Goal: Task Accomplishment & Management: Manage account settings

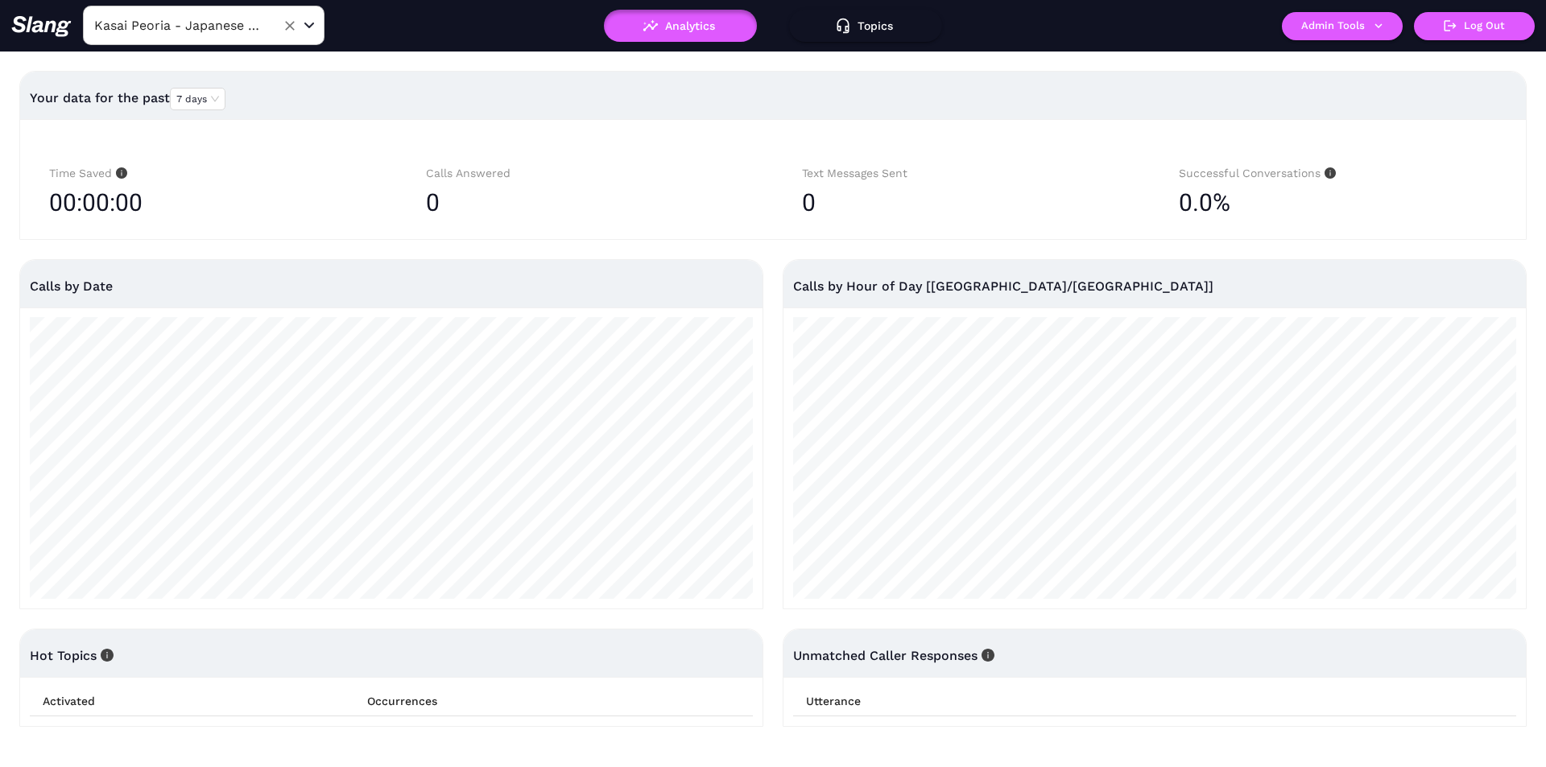
click at [195, 9] on div "Kasai Peoria - Japanese Steakhouse ​" at bounding box center [204, 25] width 242 height 39
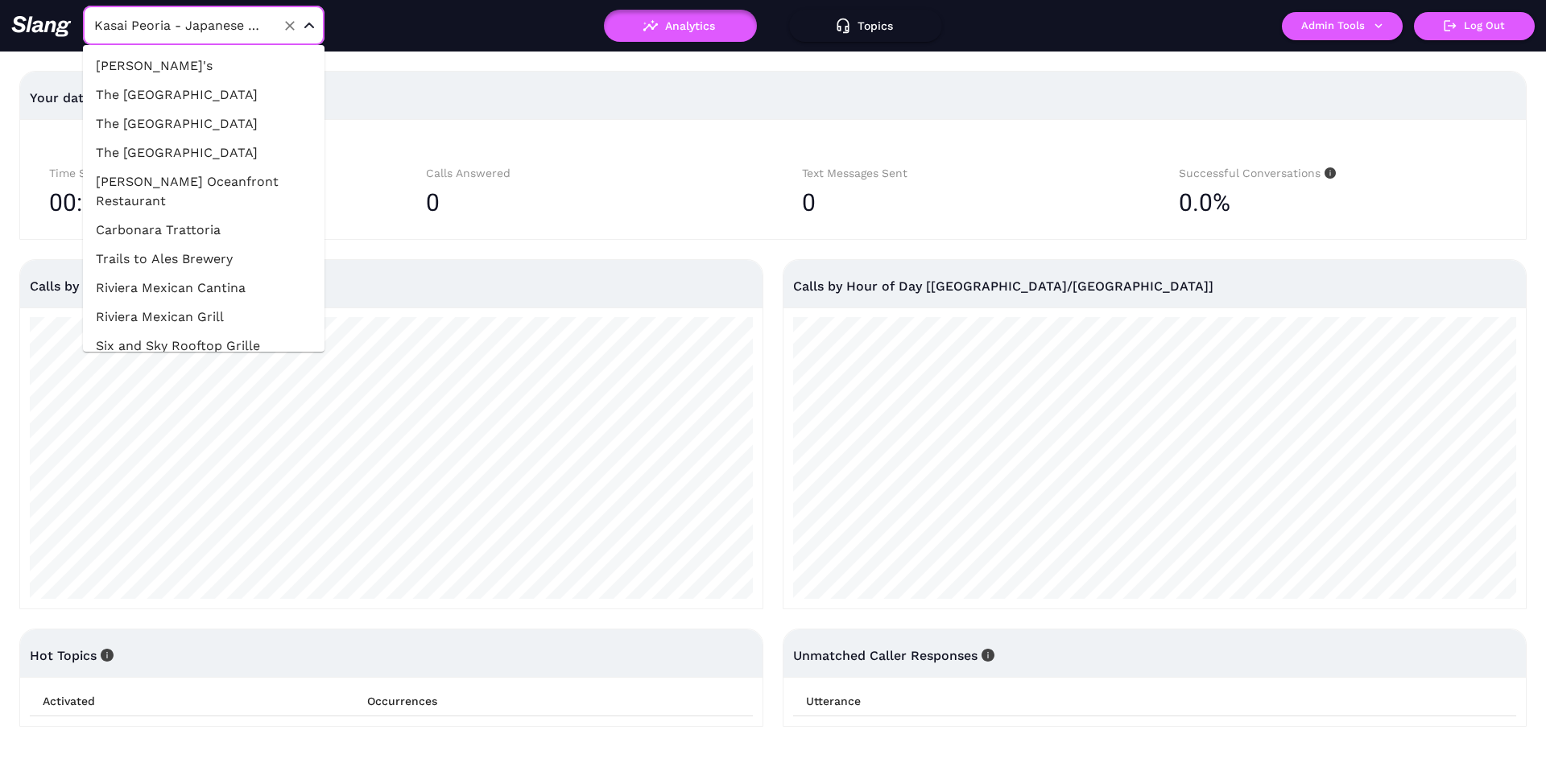
scroll to position [27280, 0]
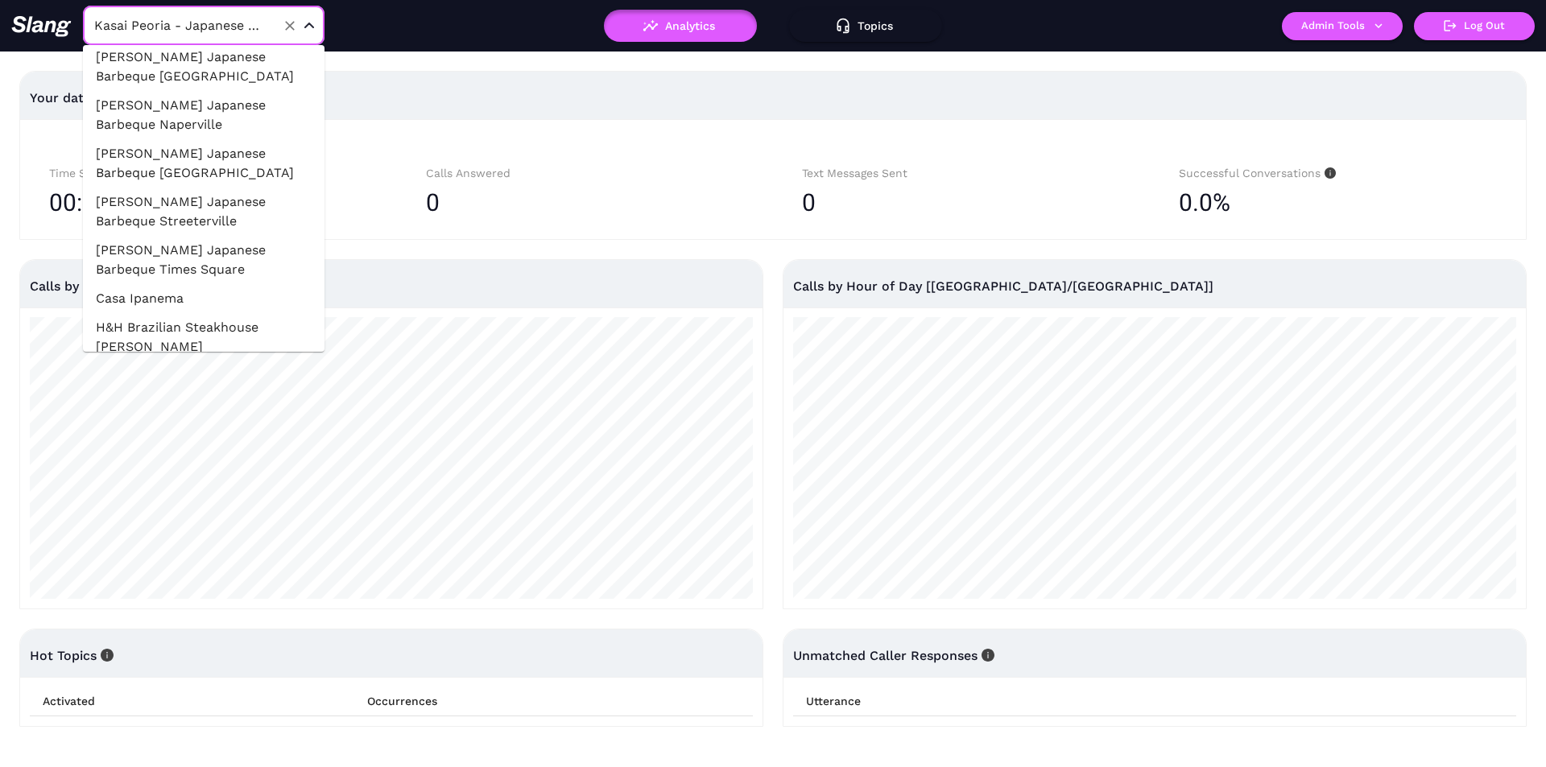
click at [203, 34] on input "Kasai Peoria - Japanese Steakhouse" at bounding box center [178, 25] width 177 height 25
click at [203, 32] on input "Kasai Peoria - Japanese Steakhouse" at bounding box center [178, 25] width 177 height 25
click at [203, 31] on input "Kasai Peoria - Japanese Steakhouse" at bounding box center [178, 25] width 177 height 25
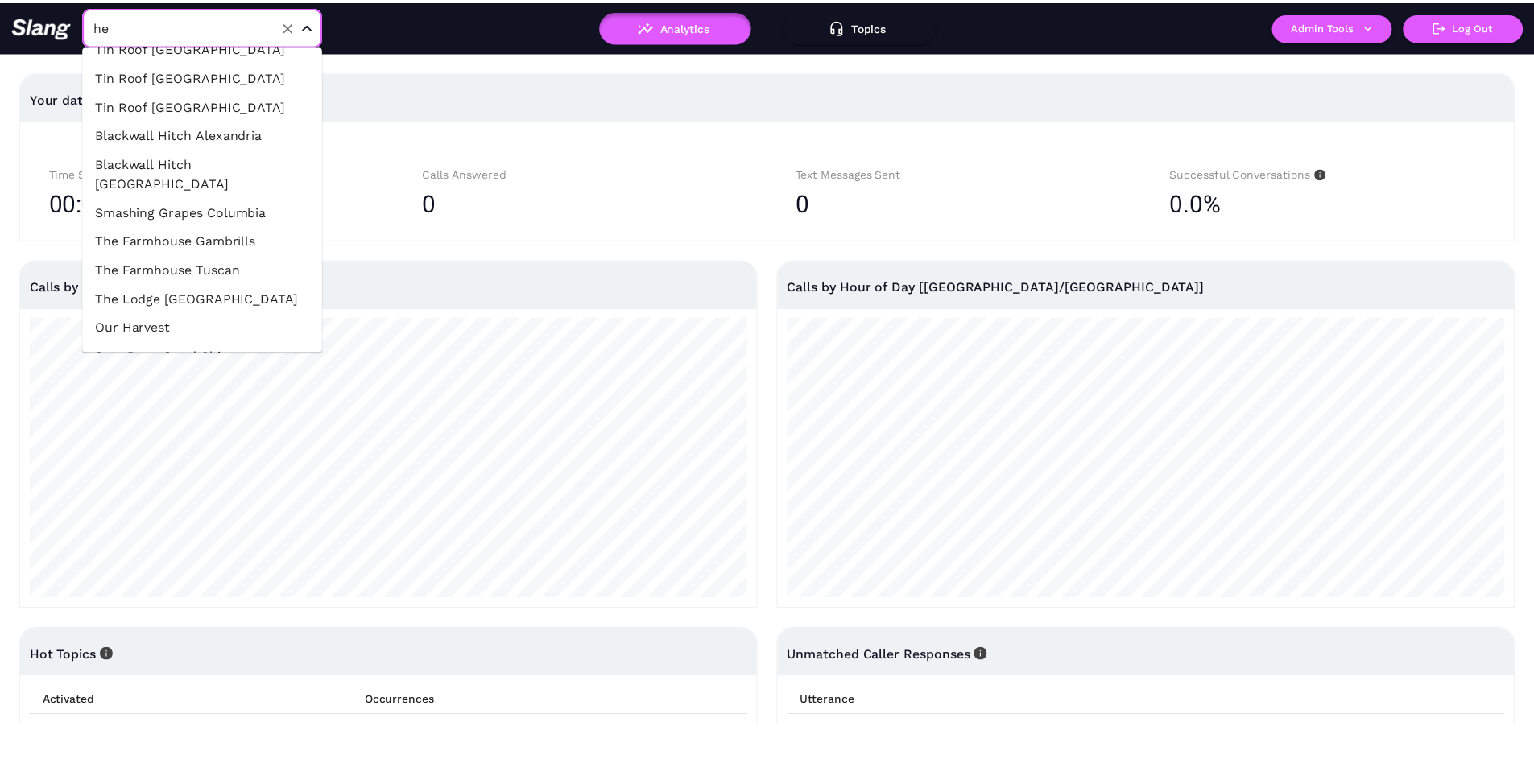
scroll to position [0, 0]
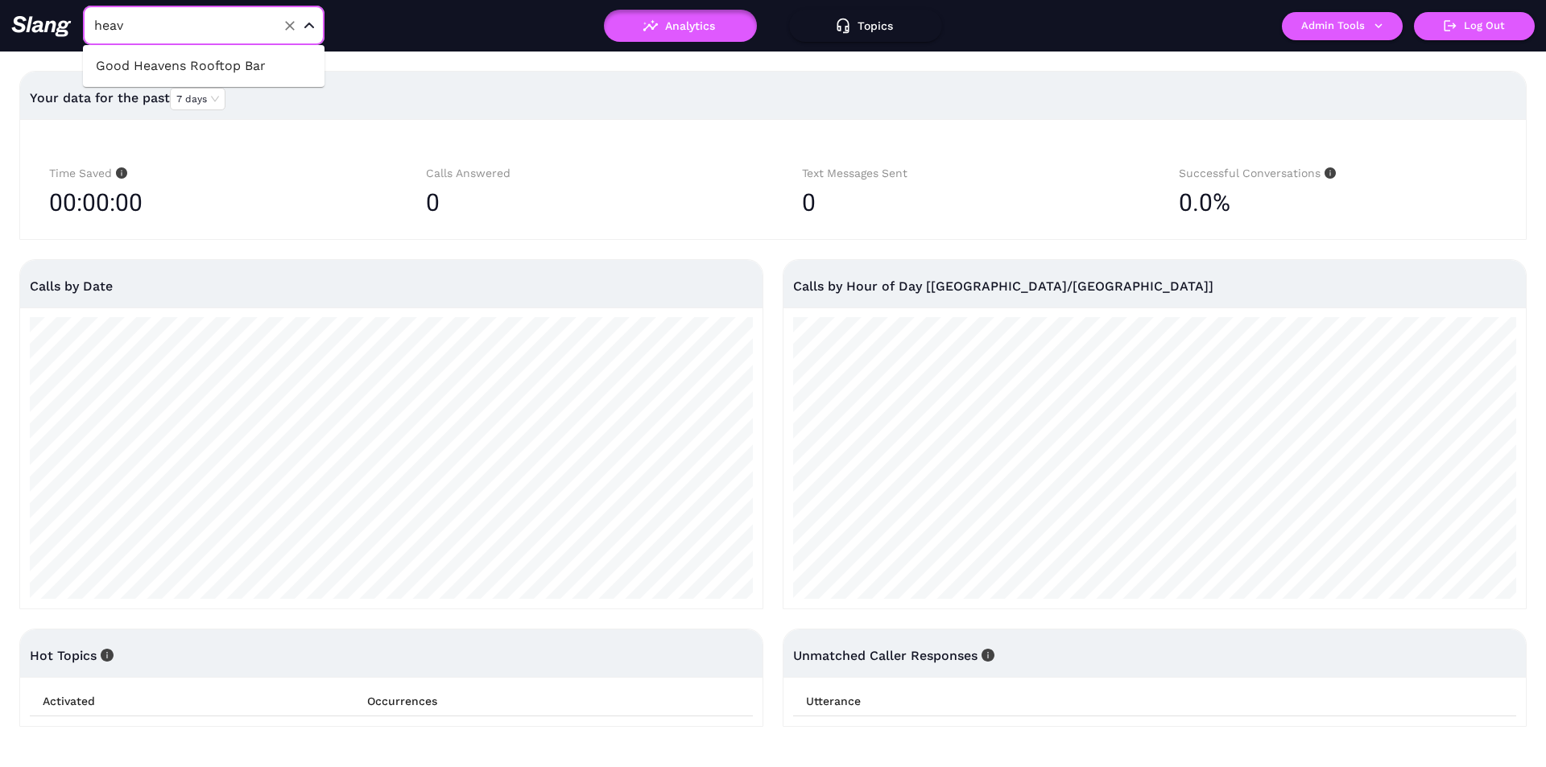
type input "heave"
click at [213, 72] on li "Good Heavens Rooftop Bar" at bounding box center [204, 66] width 242 height 29
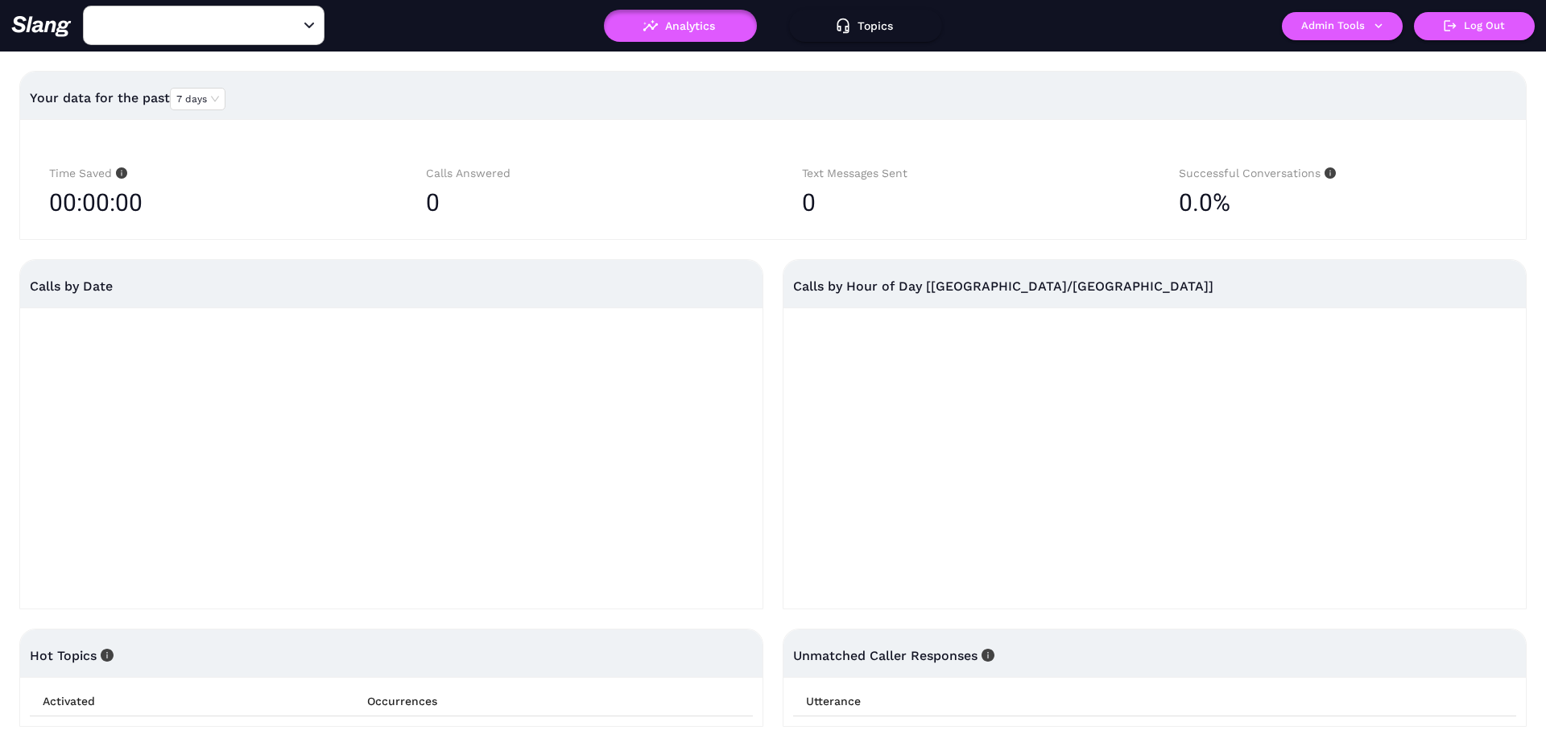
type input "Good Heavens Rooftop Bar"
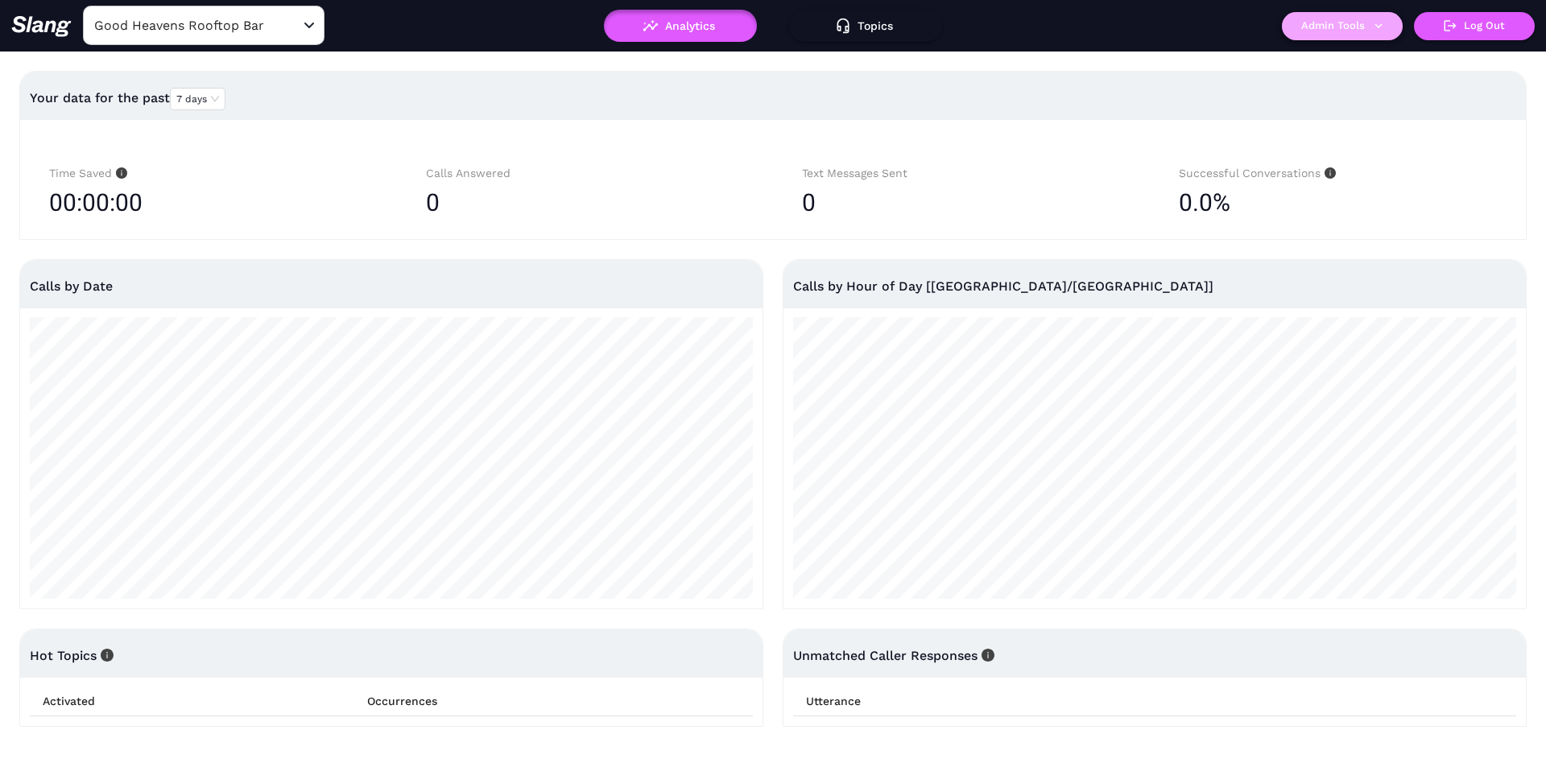
click at [1325, 31] on button "Admin Tools" at bounding box center [1342, 26] width 121 height 28
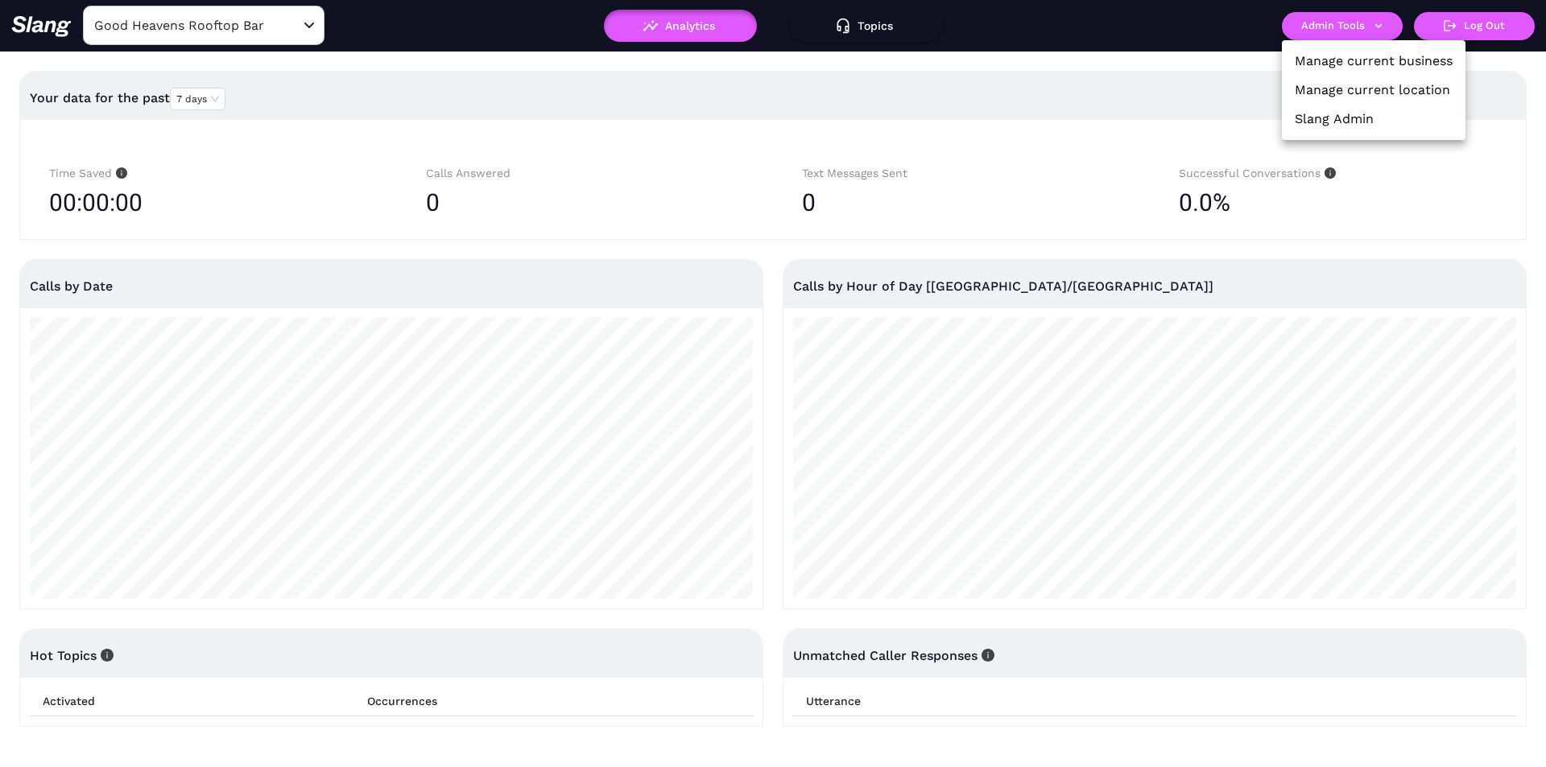
click at [1303, 88] on link "Manage current location" at bounding box center [1372, 90] width 155 height 19
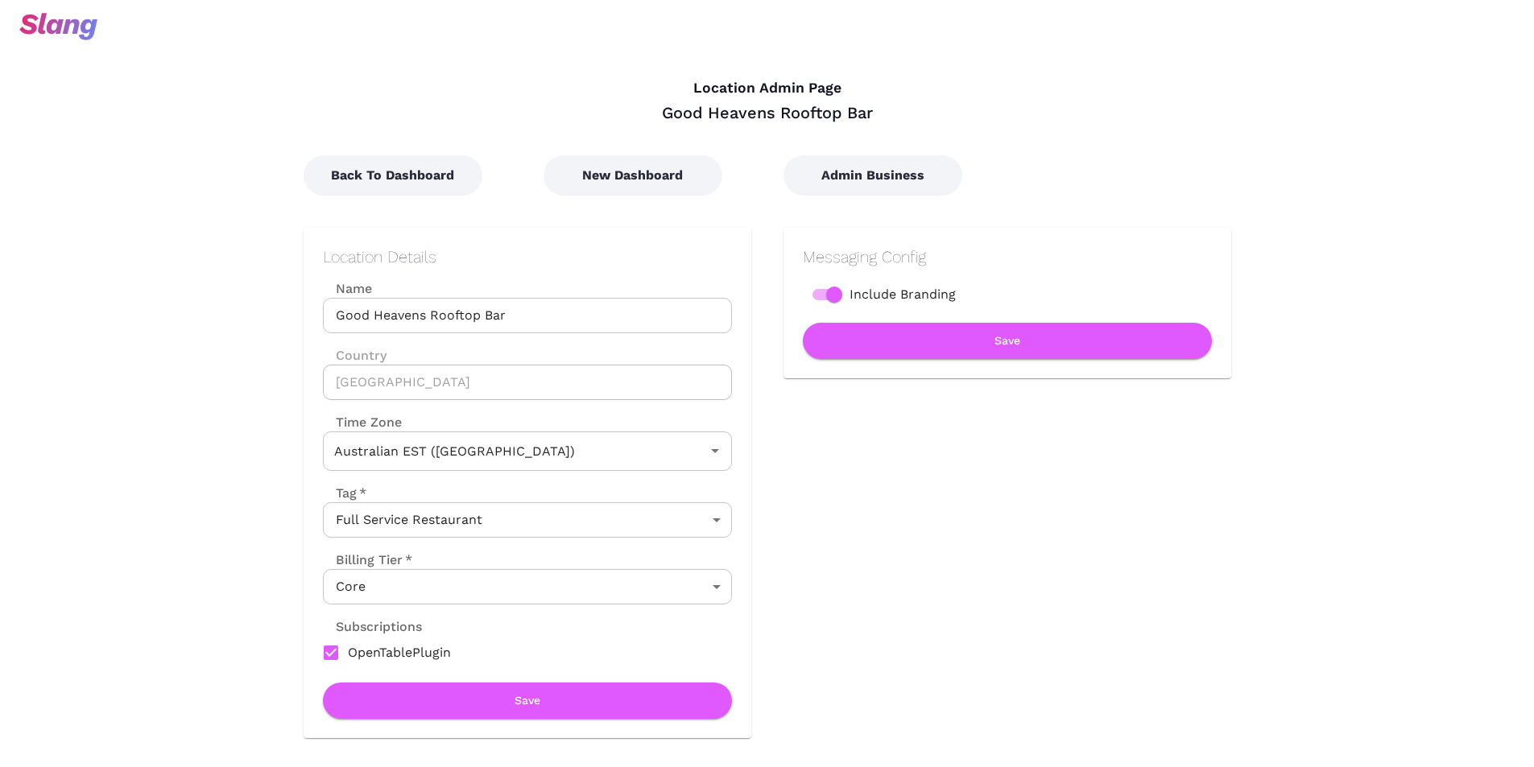
type input "Australian EST ([GEOGRAPHIC_DATA])"
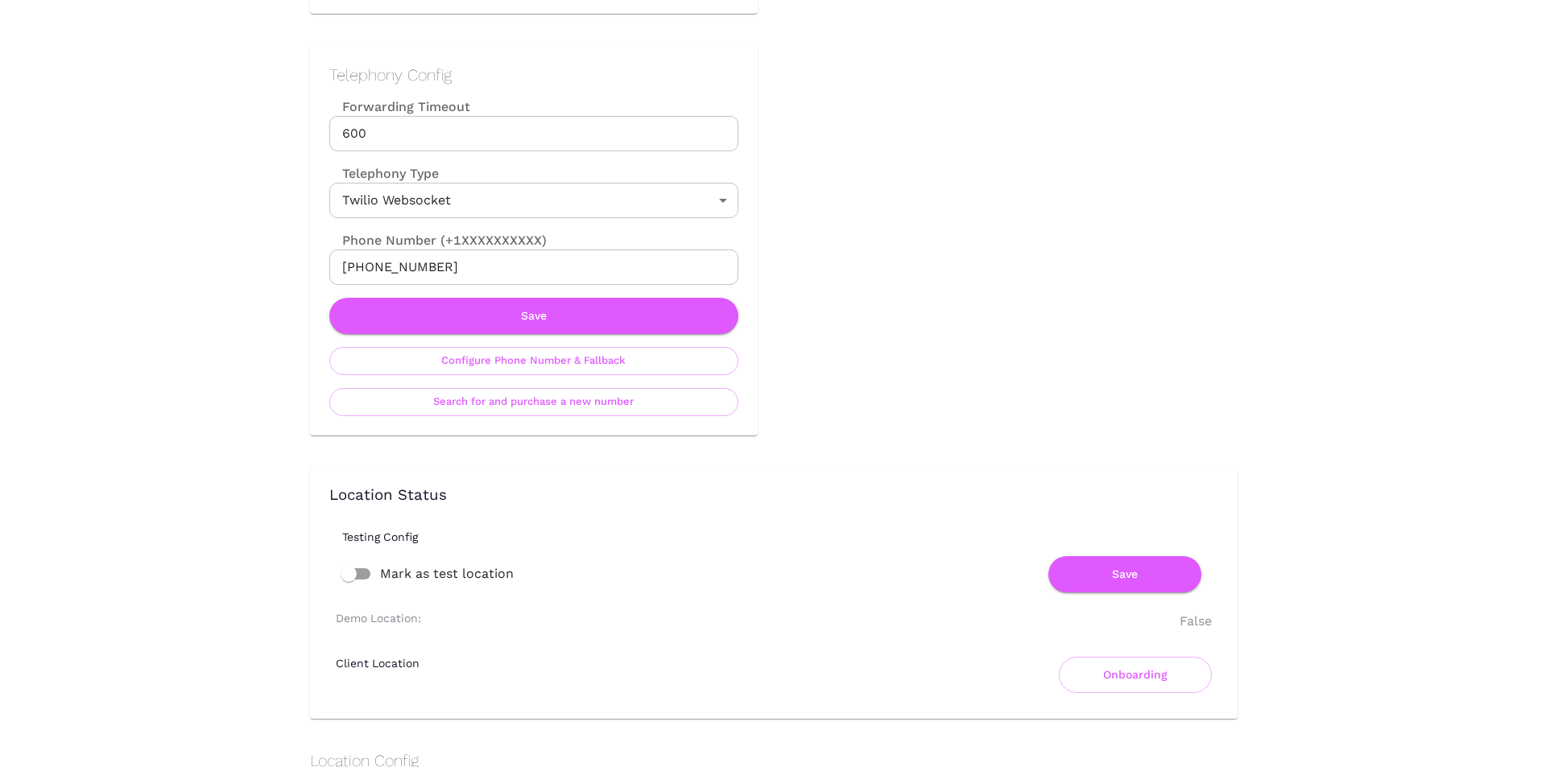
scroll to position [1127, 0]
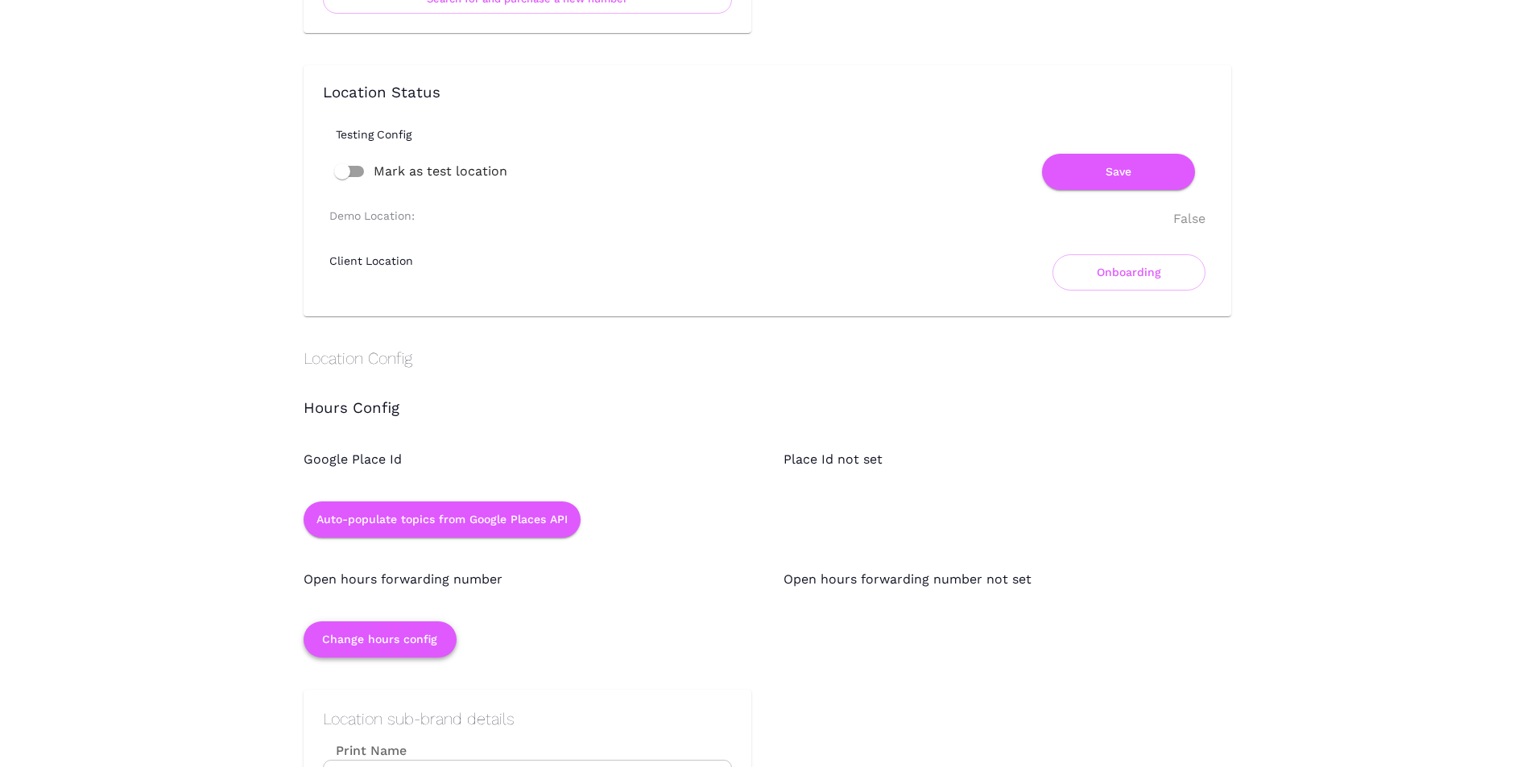
click at [386, 634] on button "Change hours config" at bounding box center [379, 639] width 153 height 36
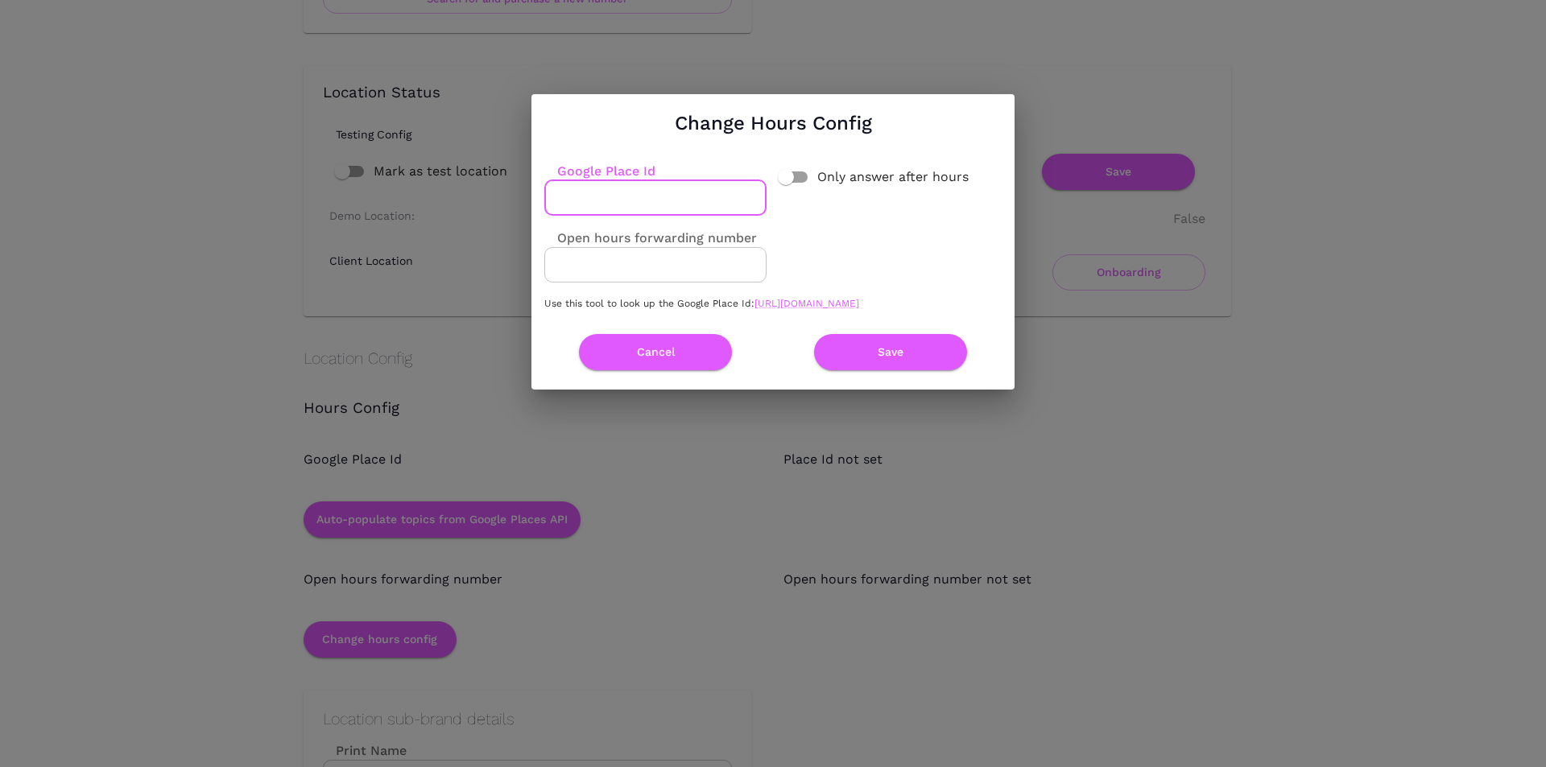
click at [609, 180] on input "Google Place Id" at bounding box center [655, 197] width 222 height 35
paste input "ChIJ7cO7k8hC1moRgZW5lxx0mDI"
type input "ChIJ7cO7k8hC1moRgZW5lxx0mDI"
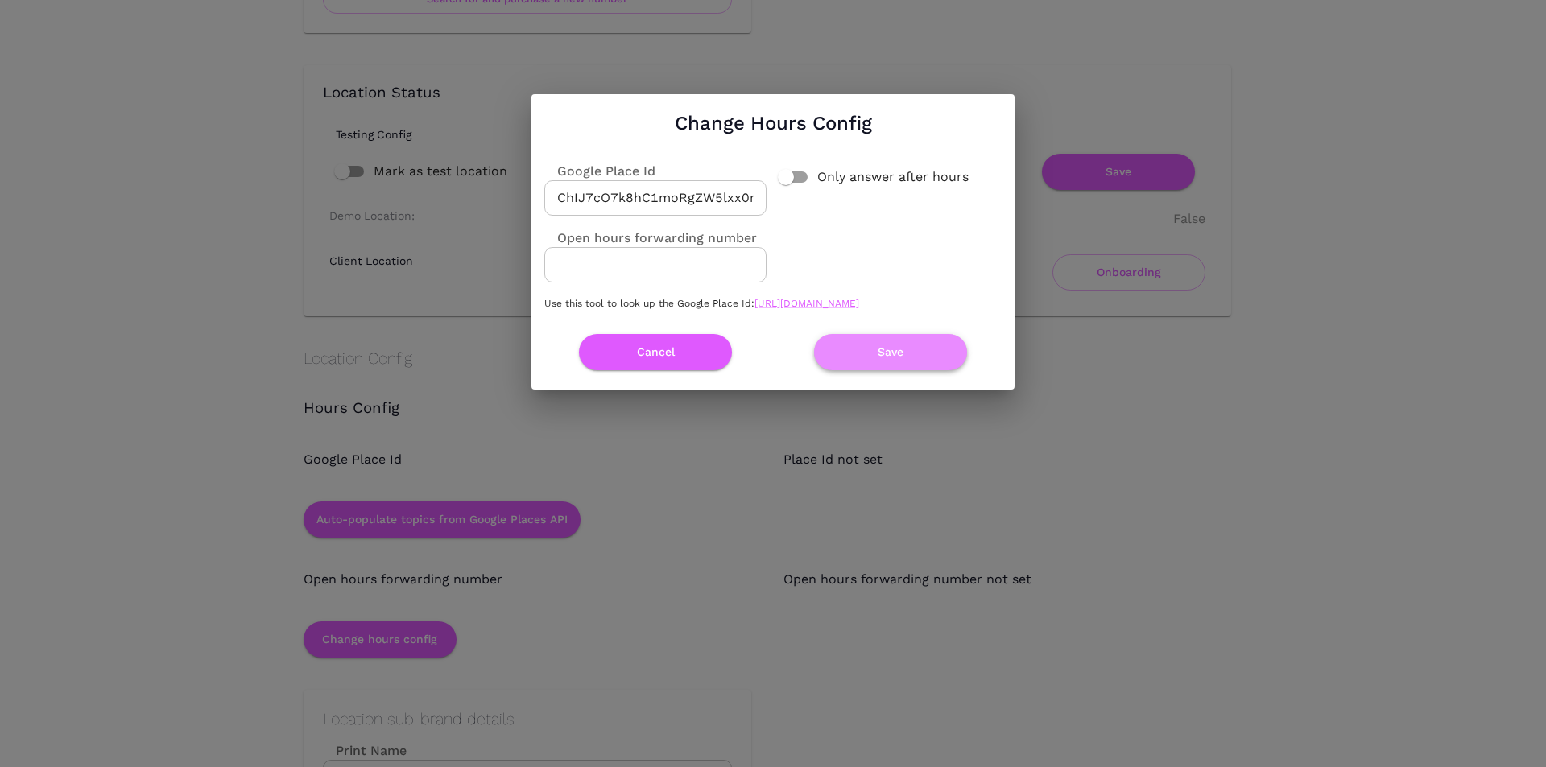
click at [849, 361] on button "Save" at bounding box center [890, 352] width 153 height 36
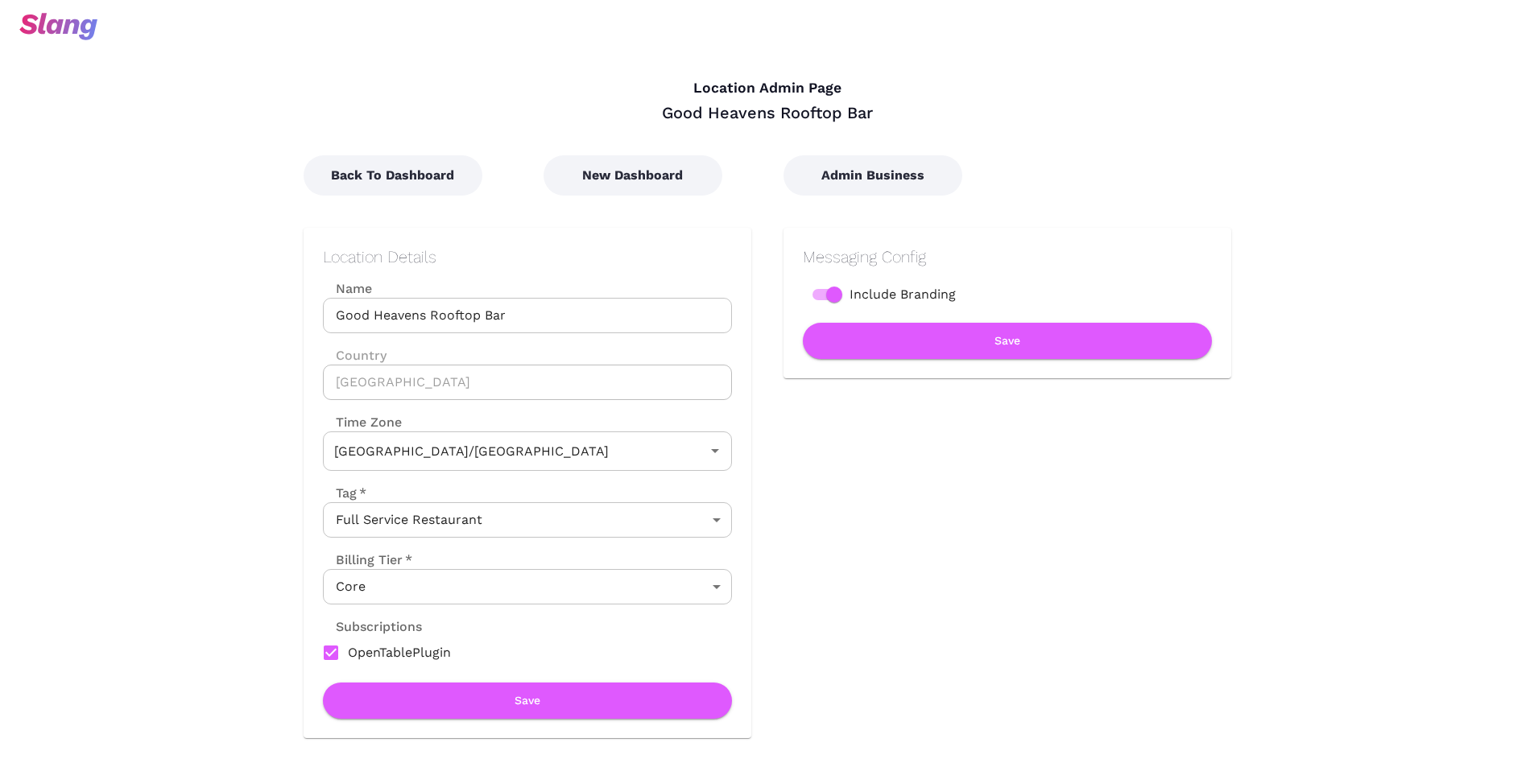
type input "Australian EST ([GEOGRAPHIC_DATA])"
click at [828, 184] on button "Admin Business" at bounding box center [872, 175] width 179 height 40
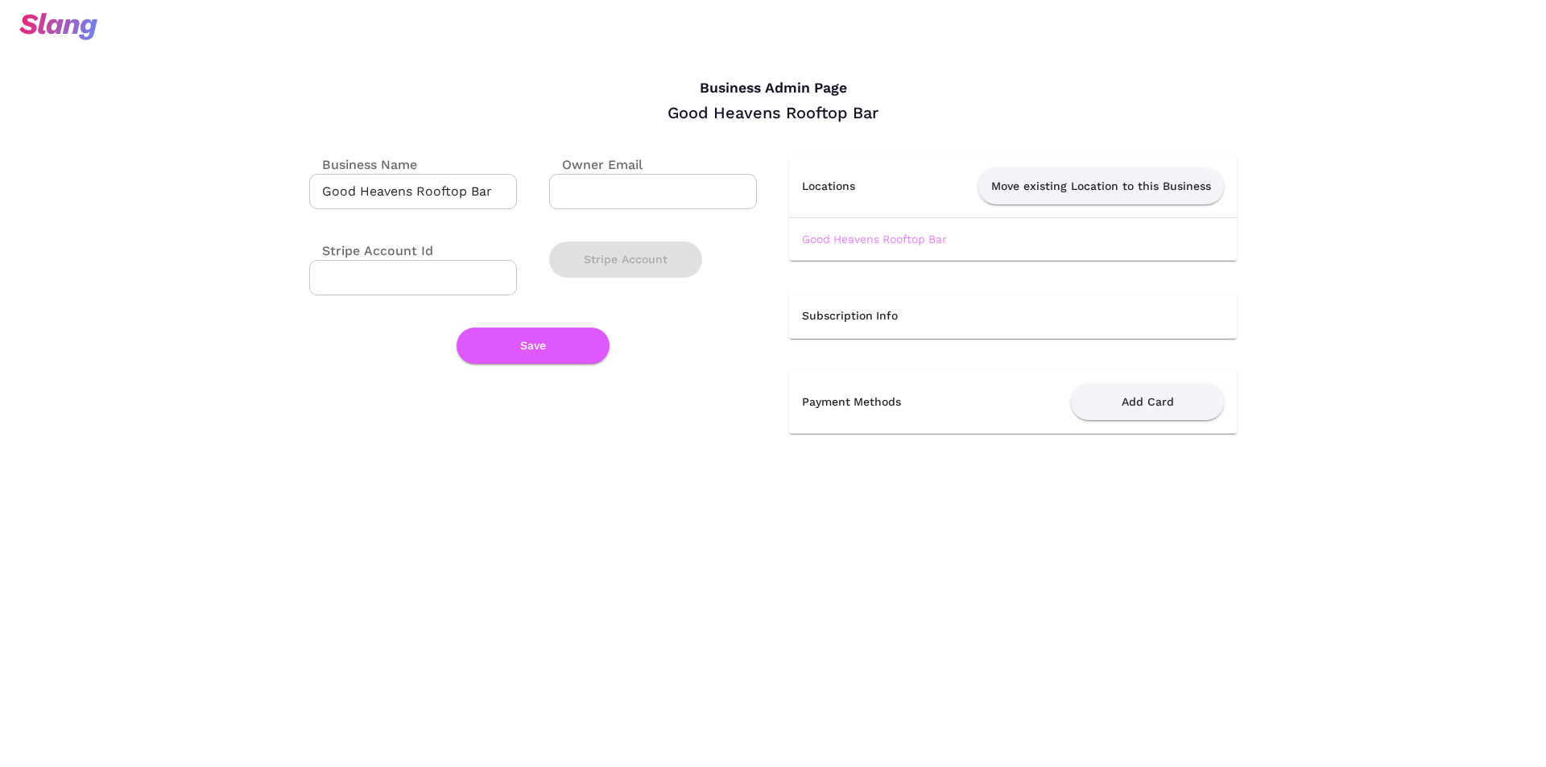
click at [848, 242] on link "Good Heavens Rooftop Bar" at bounding box center [874, 239] width 145 height 13
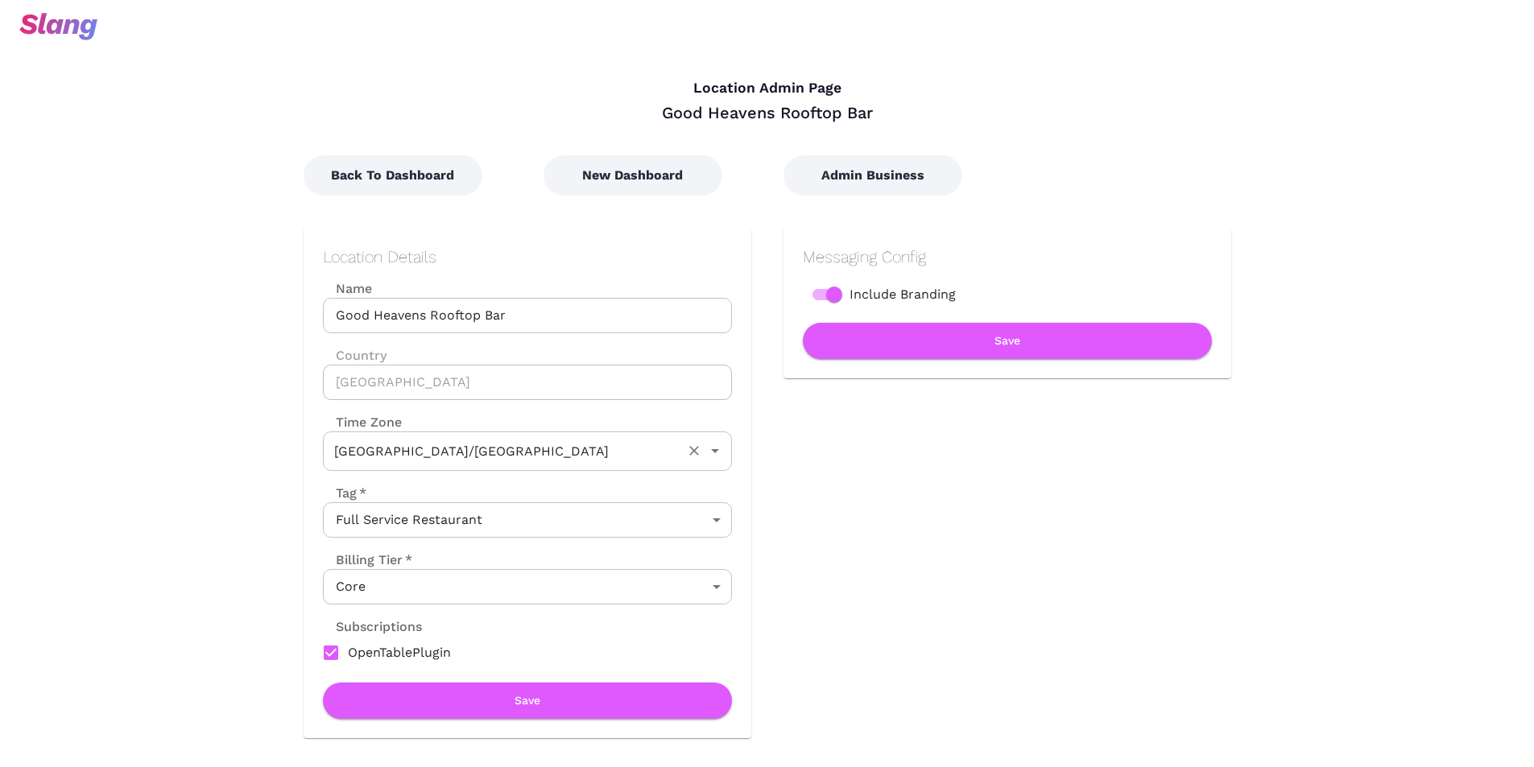
type input "Australian EST ([GEOGRAPHIC_DATA])"
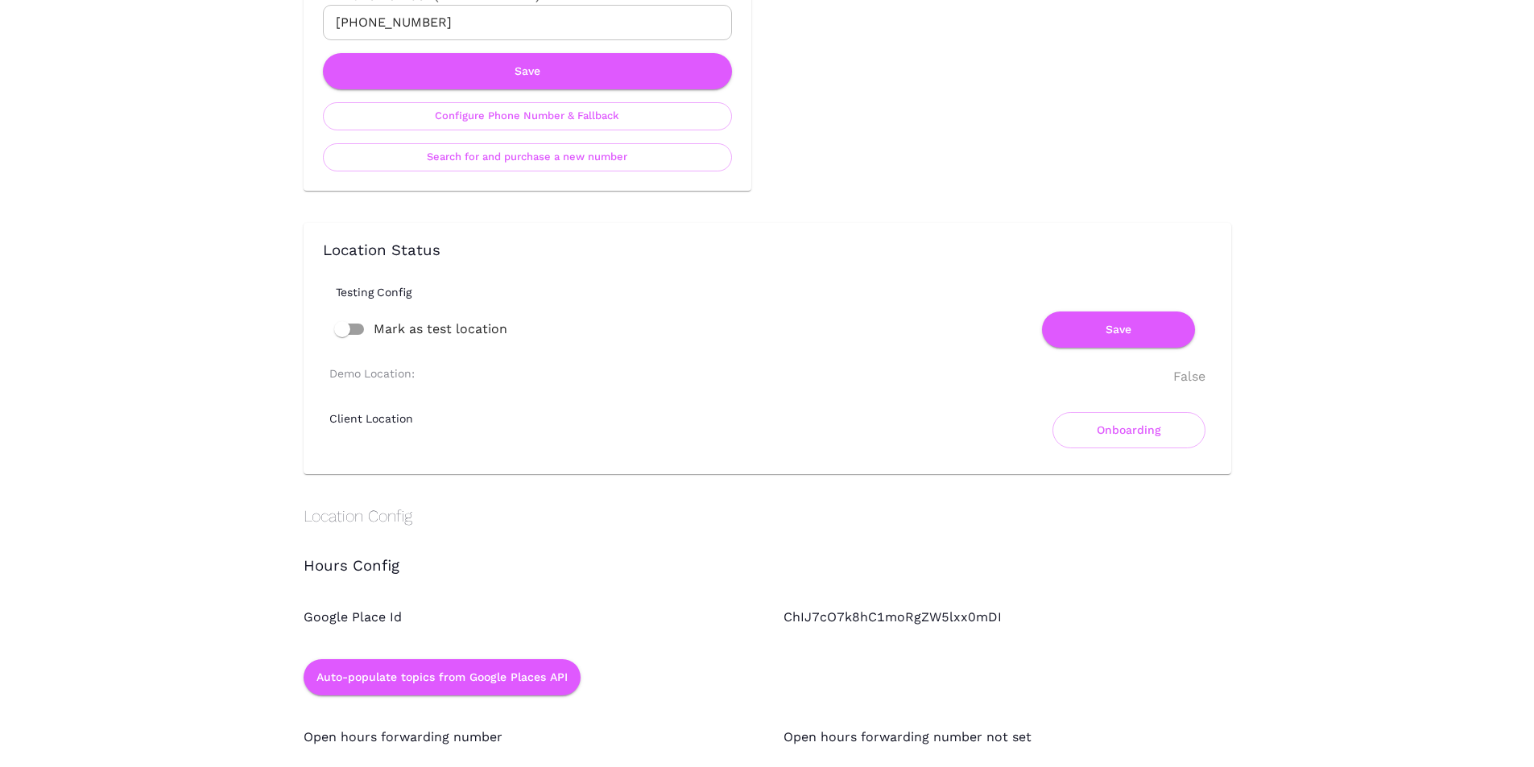
scroll to position [966, 0]
